Goal: Use online tool/utility: Use online tool/utility

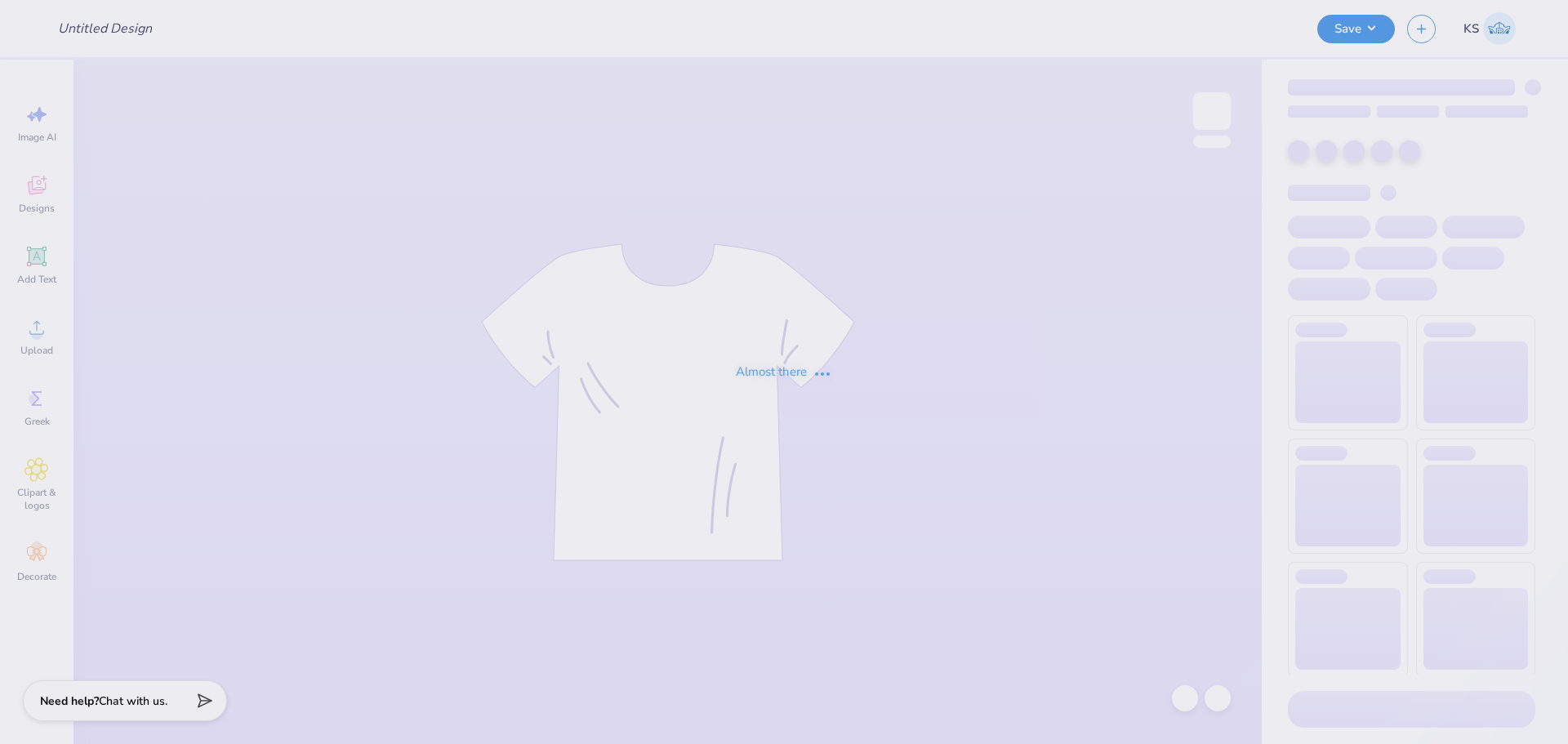
type input "[PERSON_NAME] : The spot"
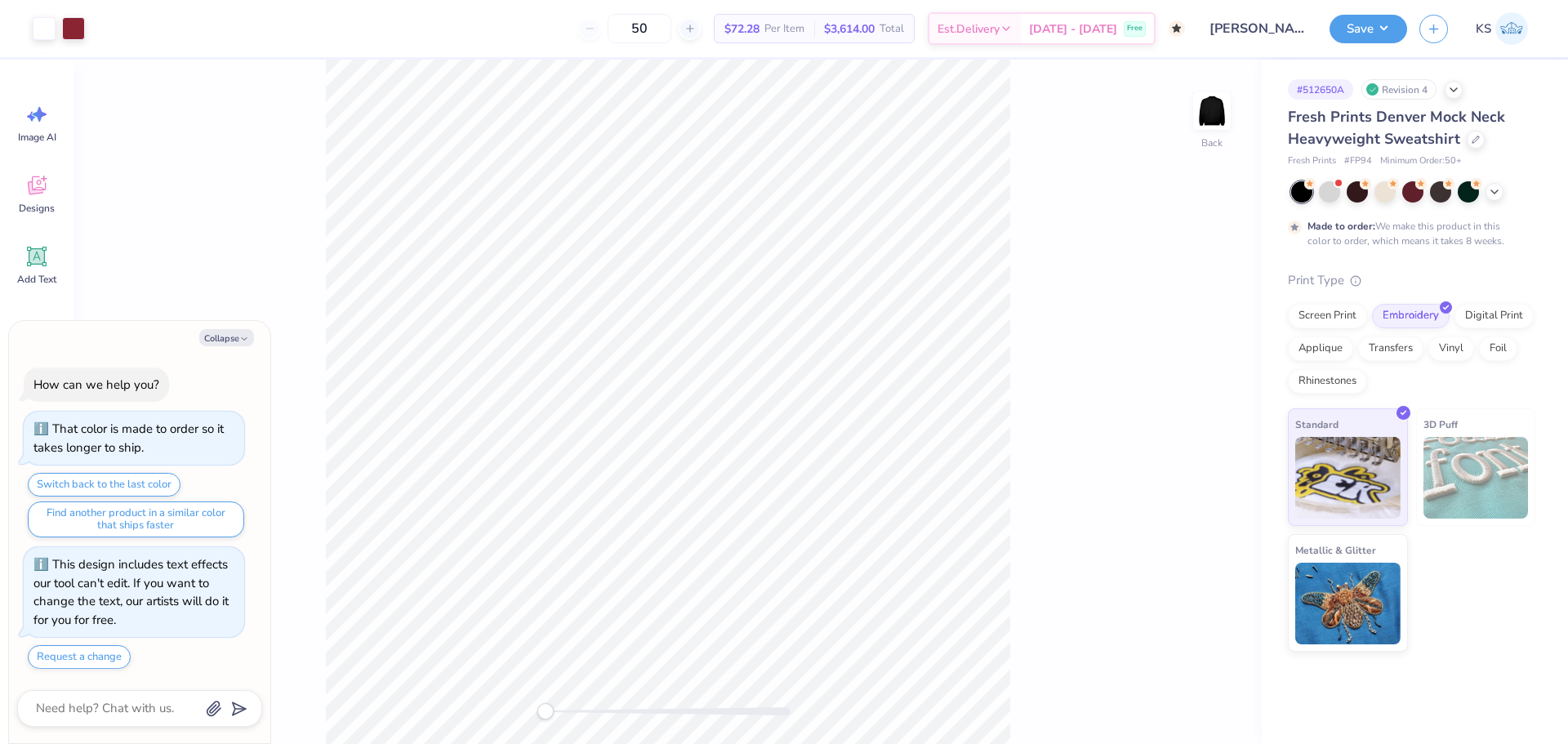
type textarea "x"
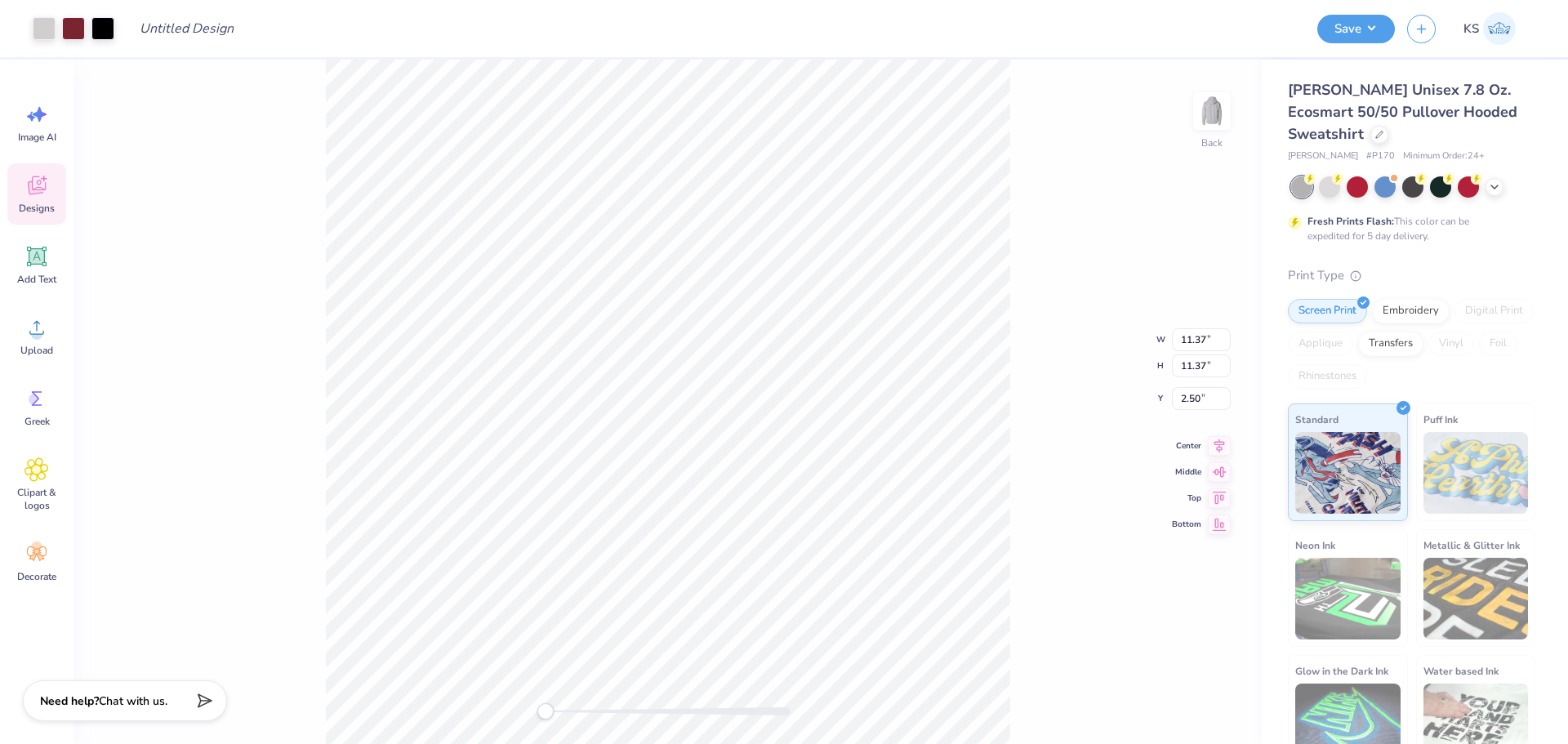
click at [577, 716] on div at bounding box center [668, 712] width 245 height 17
